Goal: Download file/media

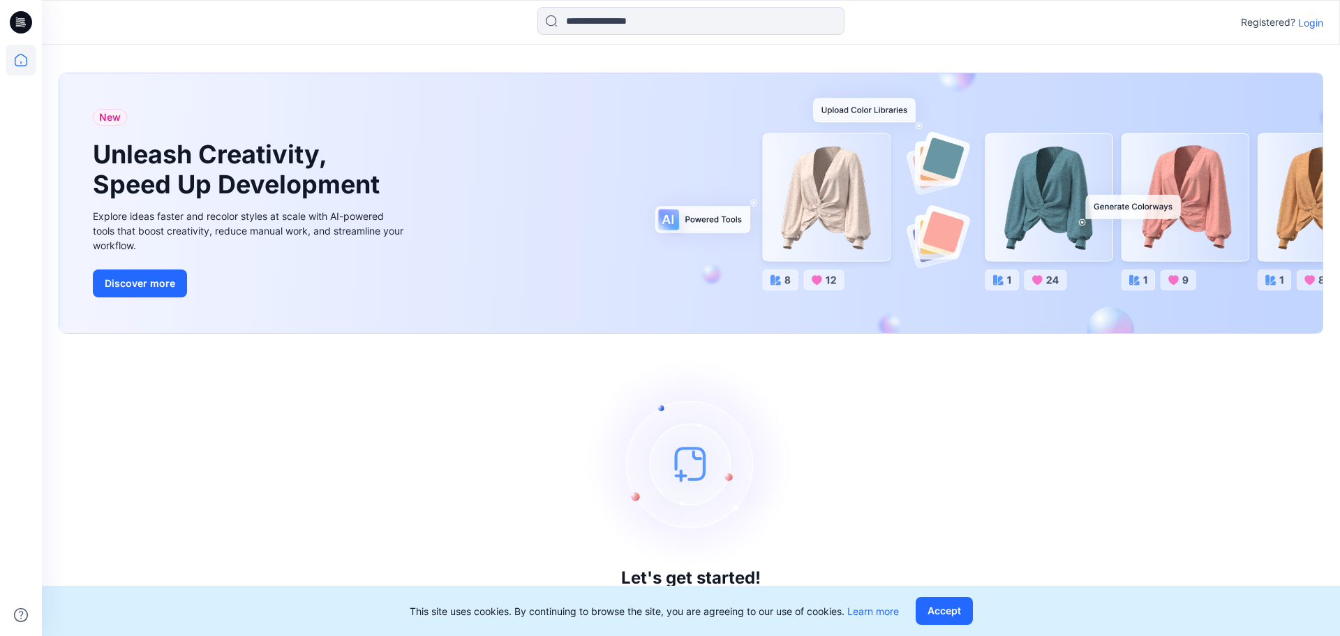
click at [1320, 29] on p "Login" at bounding box center [1310, 22] width 25 height 15
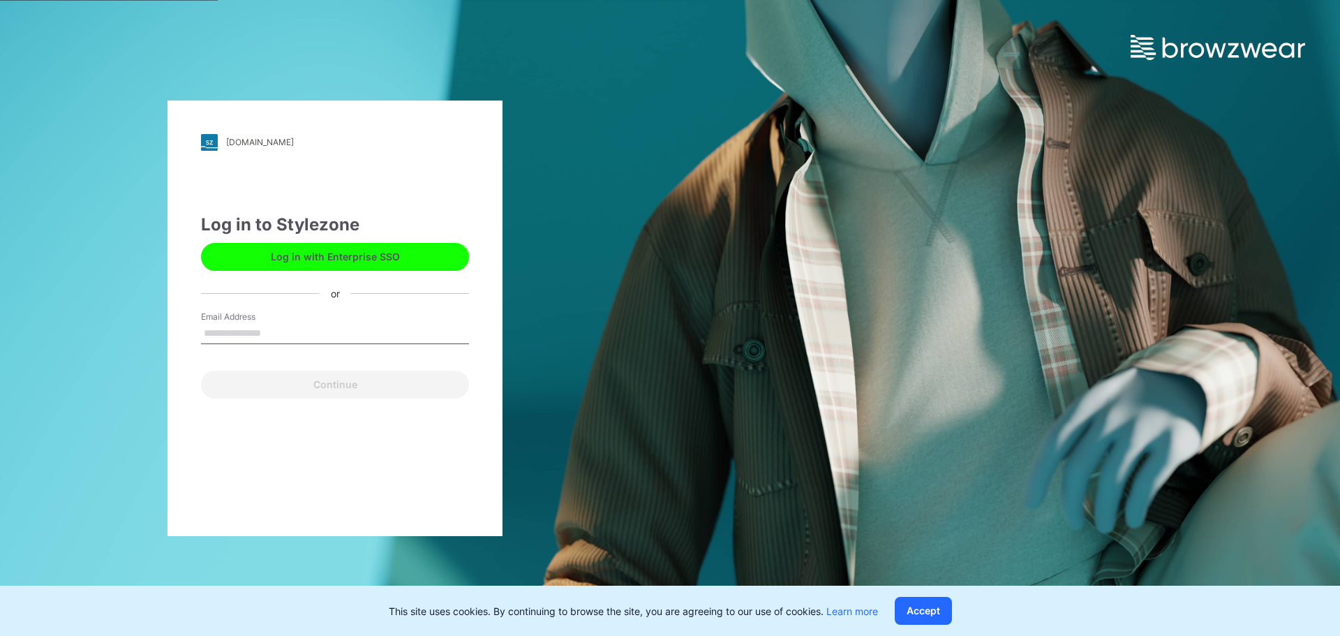
click at [271, 334] on input "Email Address" at bounding box center [335, 333] width 268 height 21
type input "**********"
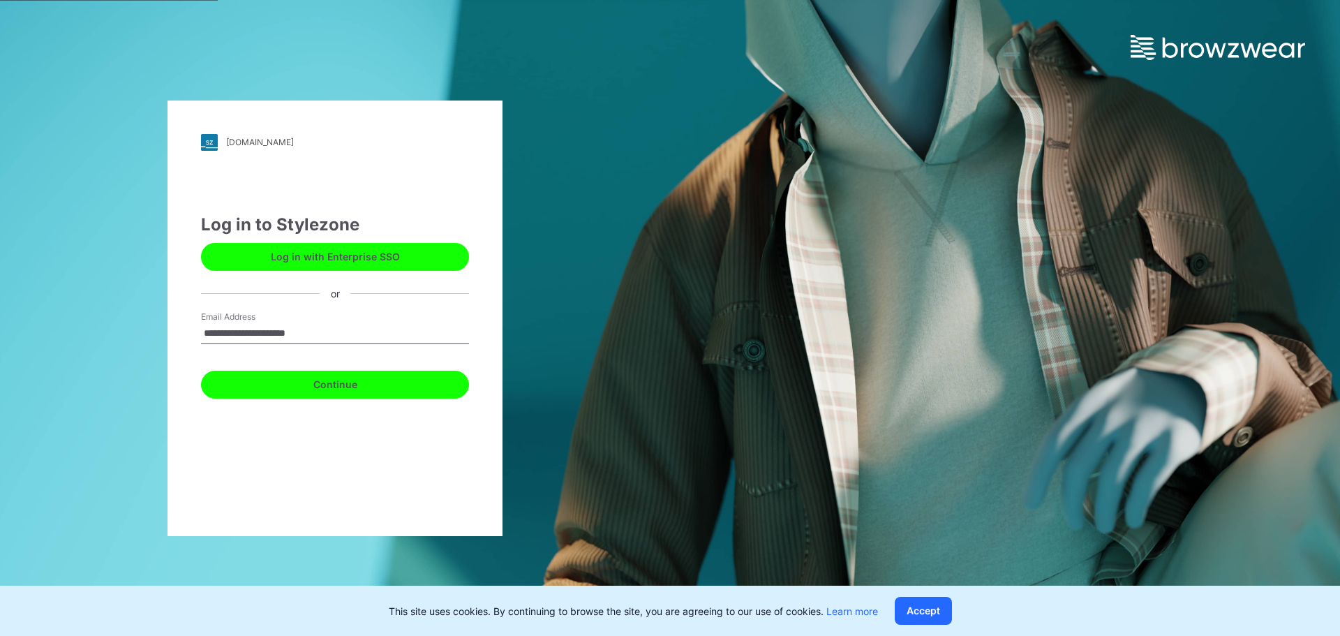
click at [312, 390] on button "Continue" at bounding box center [335, 385] width 268 height 28
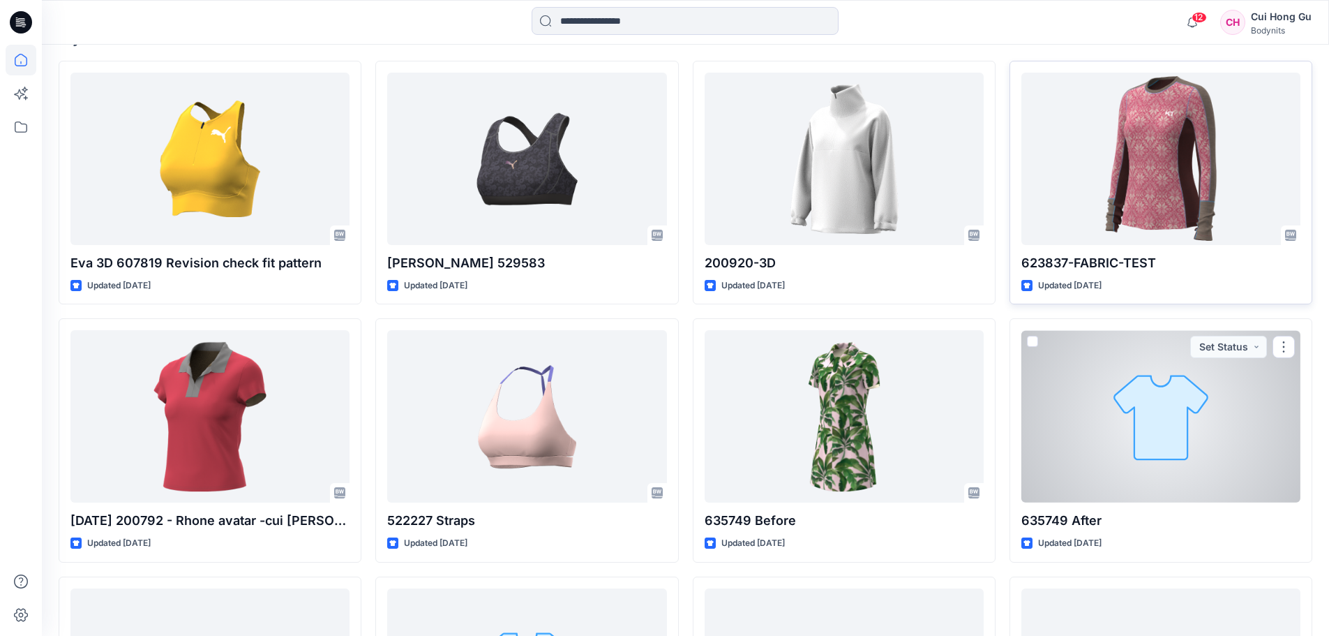
scroll to position [419, 0]
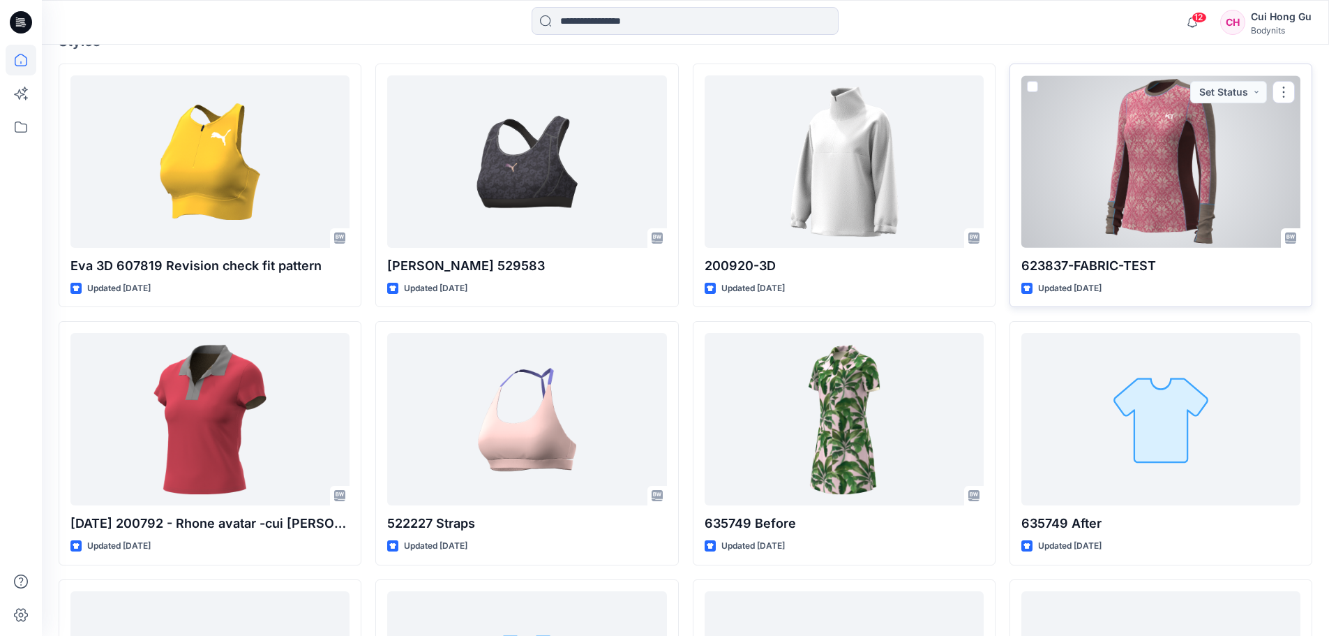
click at [1142, 215] on div at bounding box center [1161, 161] width 279 height 172
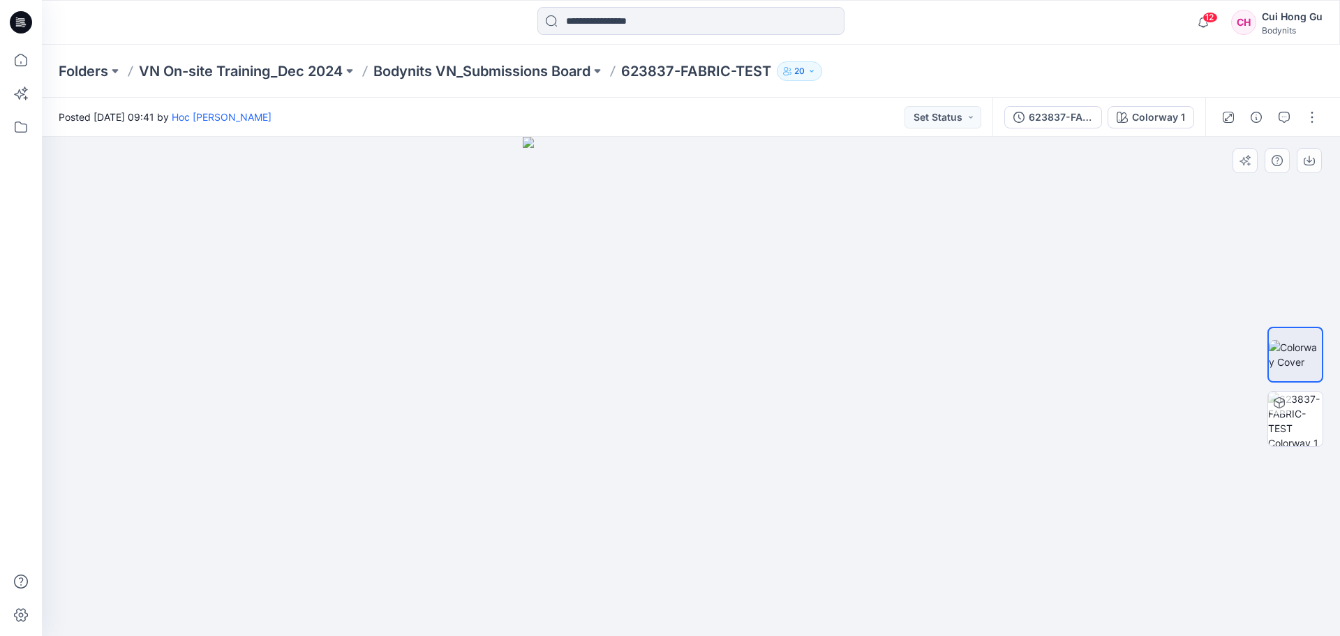
drag, startPoint x: 701, startPoint y: 373, endPoint x: 900, endPoint y: 392, distance: 199.7
click at [865, 373] on div at bounding box center [691, 386] width 1298 height 499
click at [1292, 427] on img at bounding box center [1295, 419] width 54 height 54
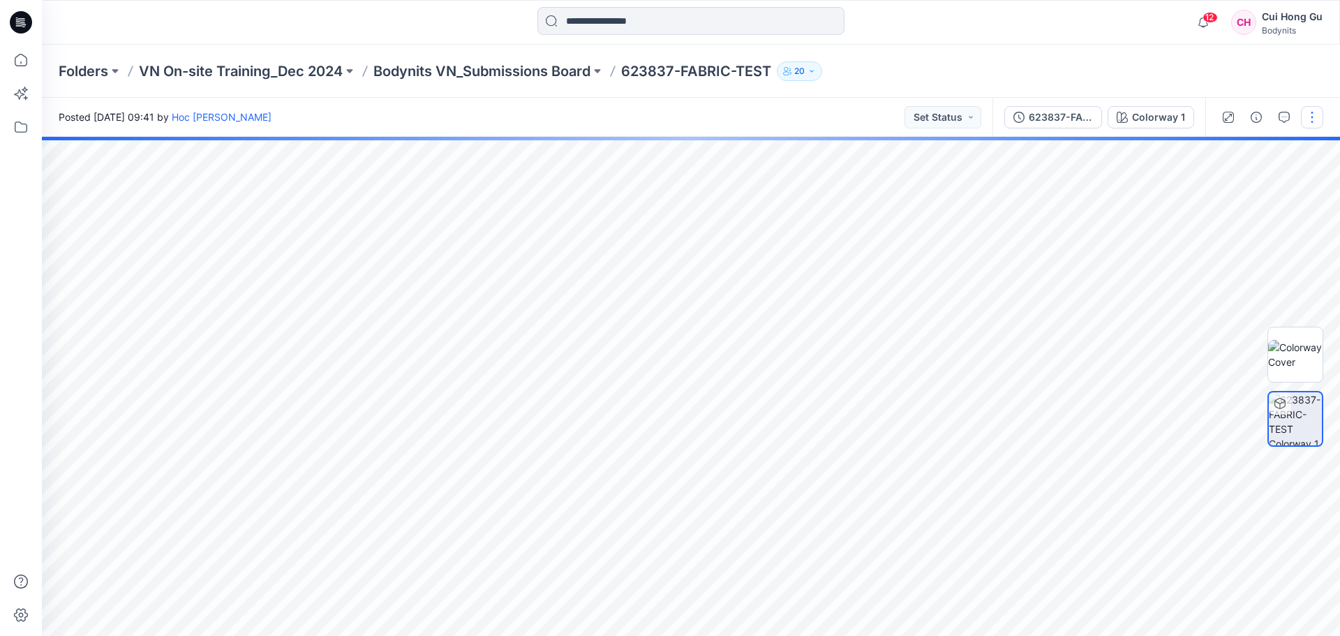
click at [1312, 119] on button "button" at bounding box center [1312, 117] width 22 height 22
click at [1255, 125] on button "button" at bounding box center [1256, 117] width 22 height 22
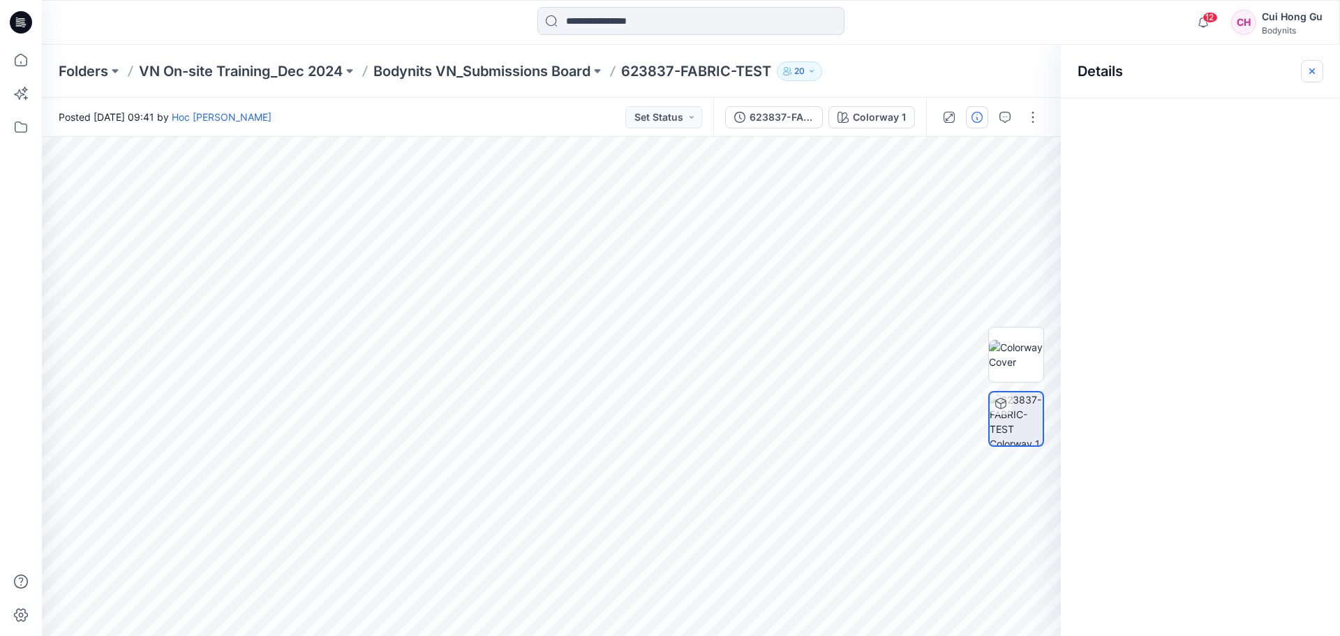
click at [1320, 68] on button "button" at bounding box center [1312, 71] width 22 height 22
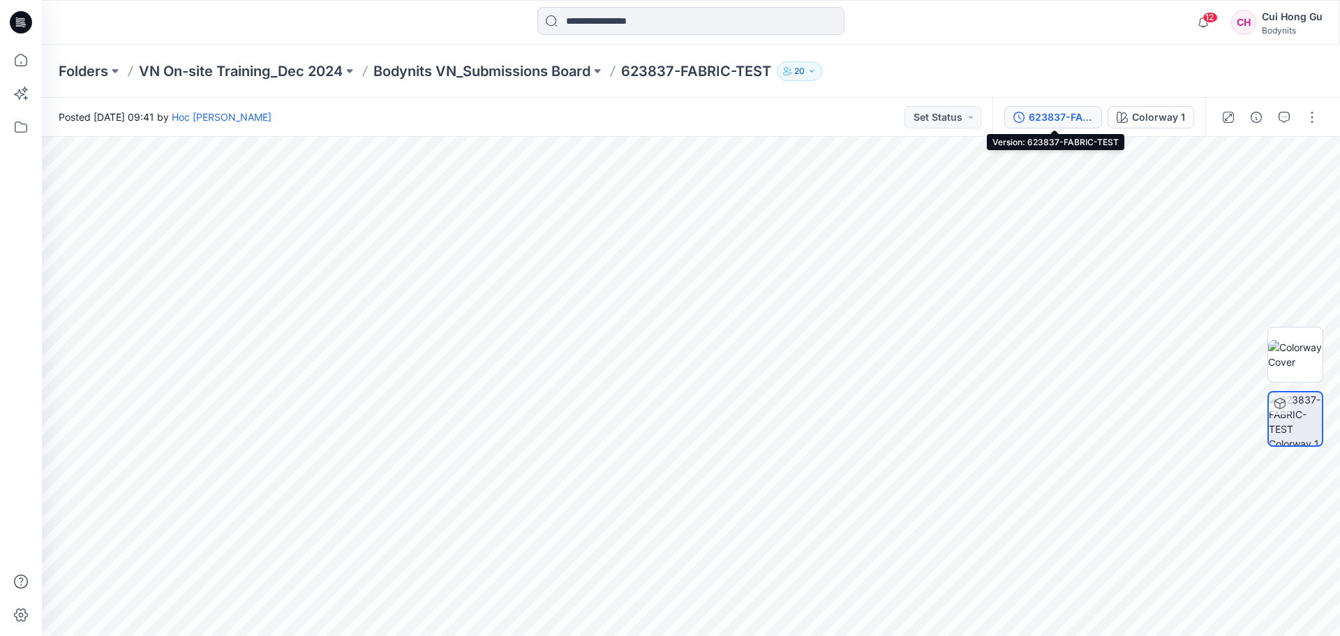
click at [1066, 120] on div "623837-FABRIC-TEST" at bounding box center [1061, 117] width 64 height 15
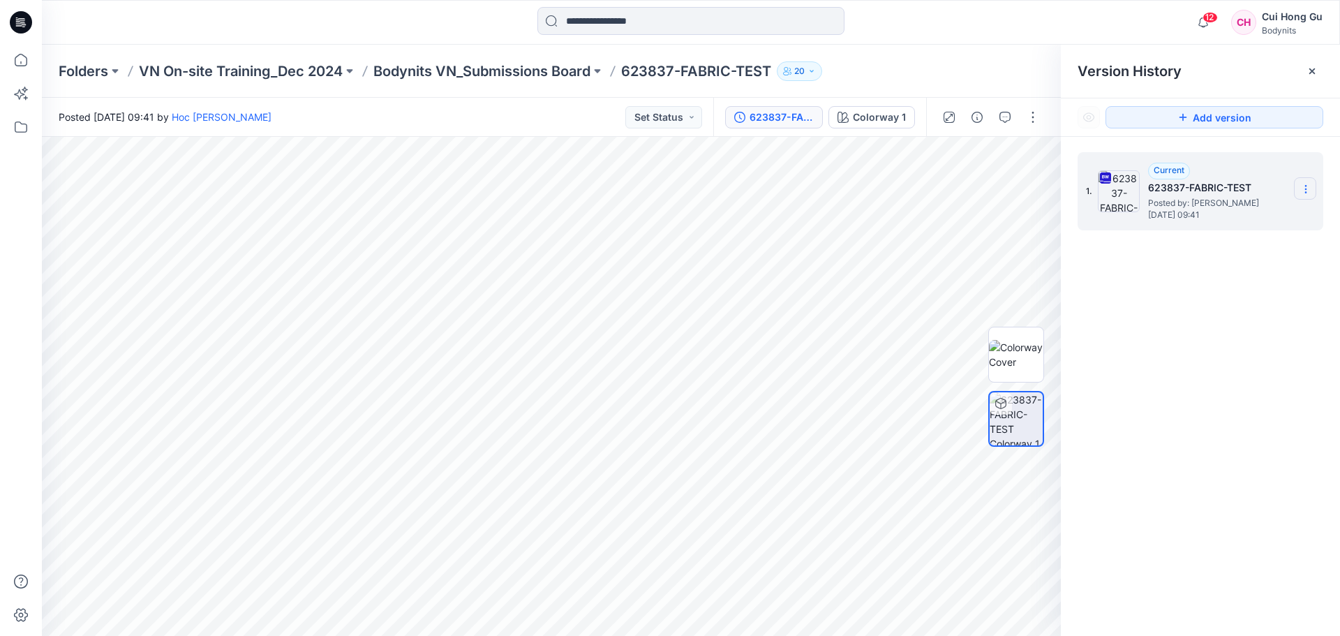
click at [1309, 186] on icon at bounding box center [1305, 189] width 11 height 11
click at [1269, 216] on span "Download Source BW File" at bounding box center [1235, 216] width 117 height 17
